Goal: Task Accomplishment & Management: Manage account settings

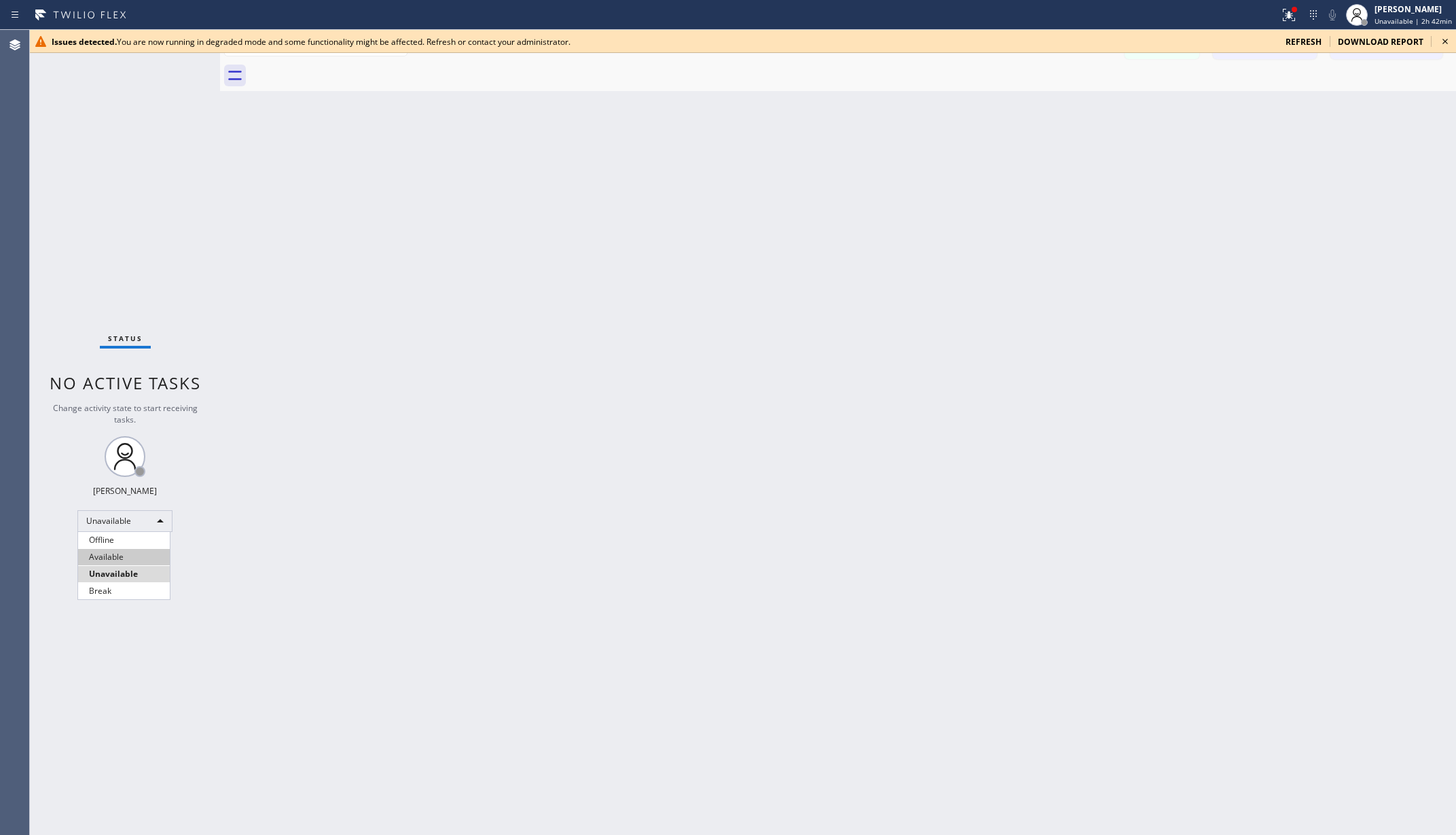
click at [112, 549] on li "Available" at bounding box center [124, 557] width 92 height 16
click at [327, 492] on div "Back to Dashboard Change Sender ID Customers Technicians AA [PERSON_NAME] [DATE…" at bounding box center [838, 432] width 1236 height 805
click at [174, 56] on div "Status No active tasks You are ready to start receiving tasks. [PERSON_NAME] Av…" at bounding box center [125, 432] width 191 height 805
click at [1437, 39] on icon at bounding box center [1446, 42] width 16 height 16
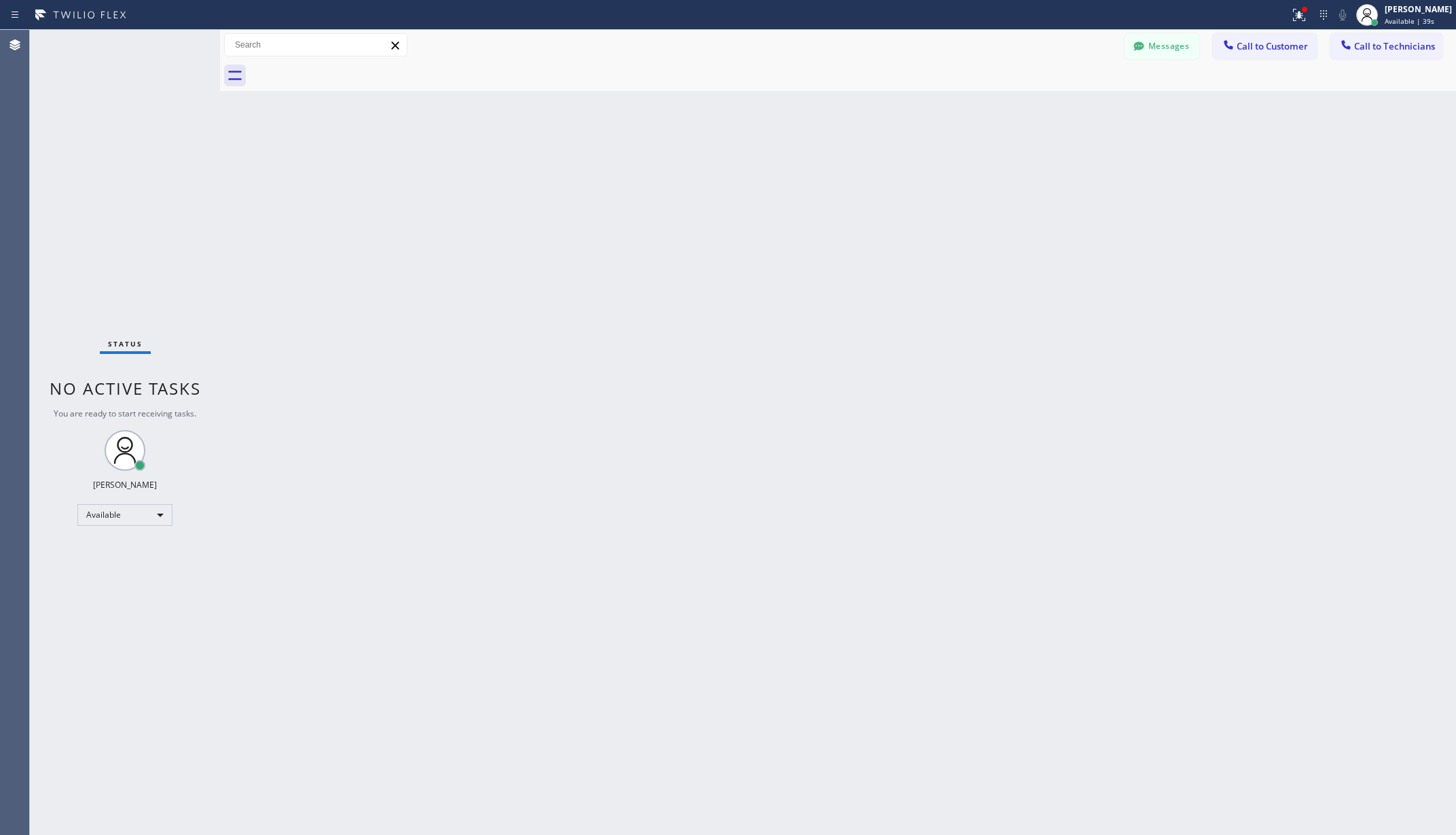
click at [294, 153] on div "Back to Dashboard Change Sender ID Customers Technicians AA [PERSON_NAME] [DATE…" at bounding box center [838, 432] width 1236 height 805
click at [1422, 14] on div "[PERSON_NAME]" at bounding box center [1418, 10] width 67 height 12
click at [1362, 81] on button "Unavailable" at bounding box center [1388, 90] width 136 height 18
drag, startPoint x: 1068, startPoint y: 202, endPoint x: 1361, endPoint y: 67, distance: 322.6
click at [1072, 202] on div "Back to Dashboard Change Sender ID Customers Technicians AA [PERSON_NAME] [DATE…" at bounding box center [838, 432] width 1236 height 805
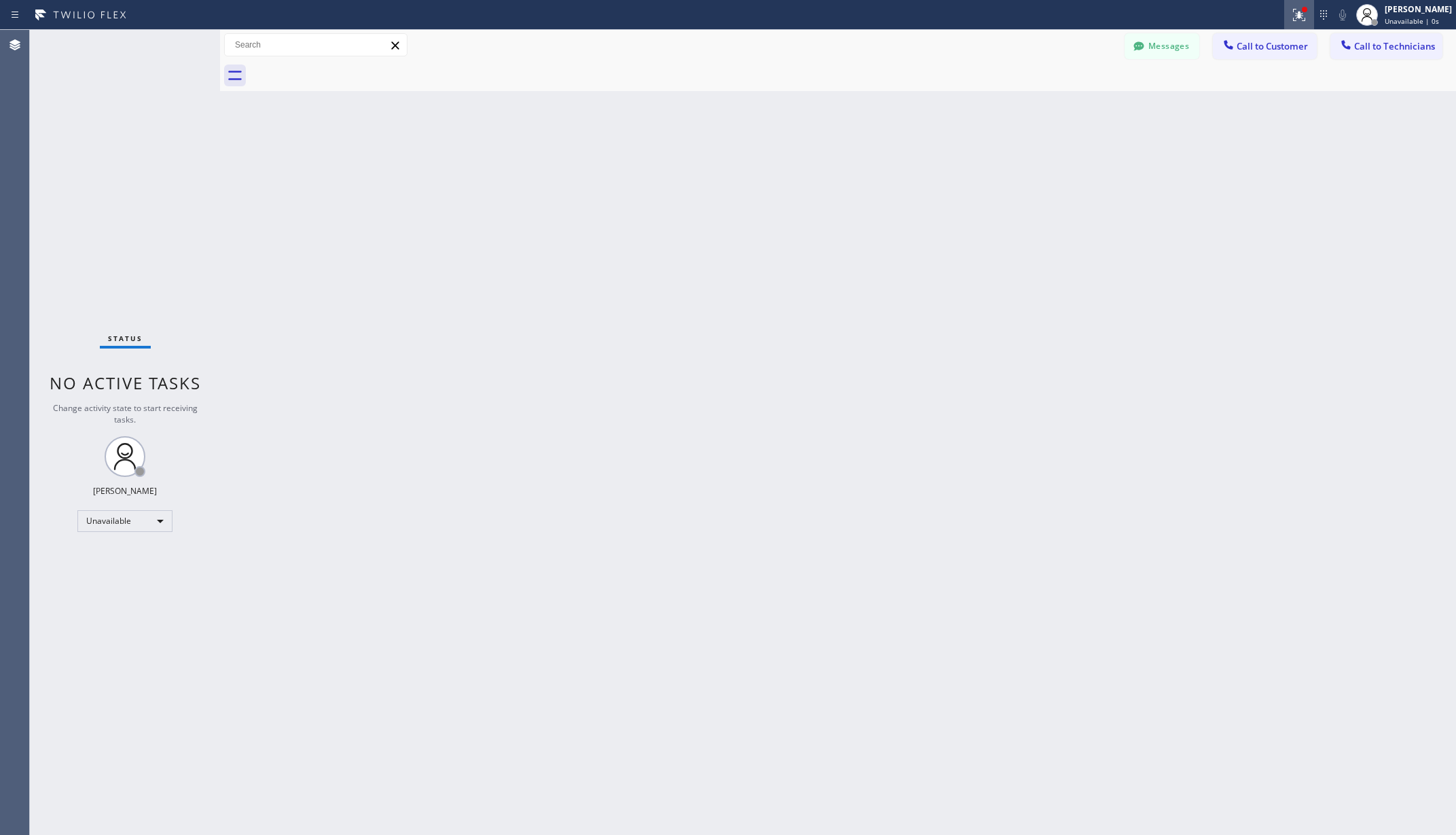
click at [1301, 14] on icon at bounding box center [1297, 13] width 8 height 10
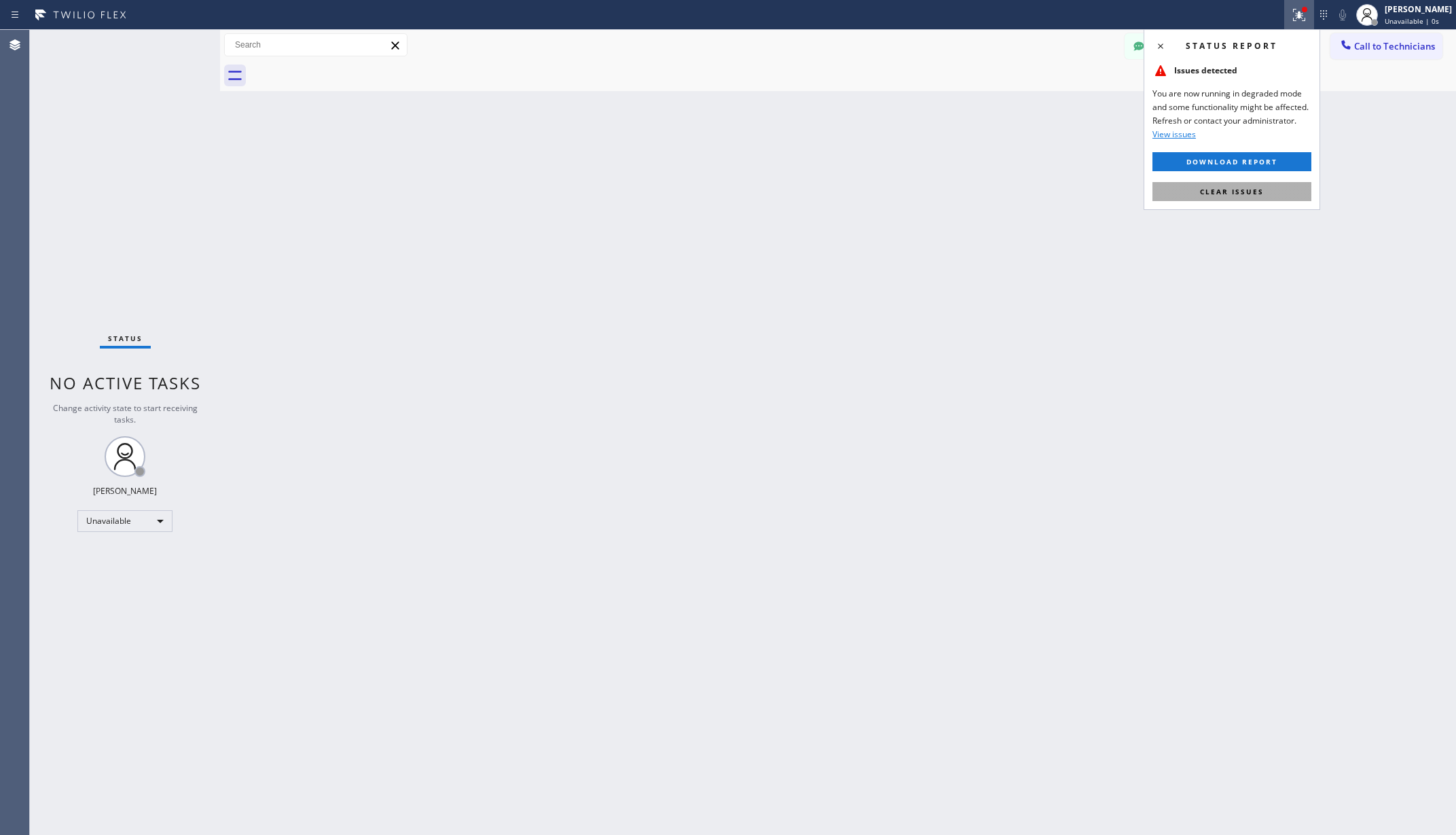
click at [1235, 191] on span "Clear issues" at bounding box center [1232, 191] width 64 height 10
